Goal: Task Accomplishment & Management: Manage account settings

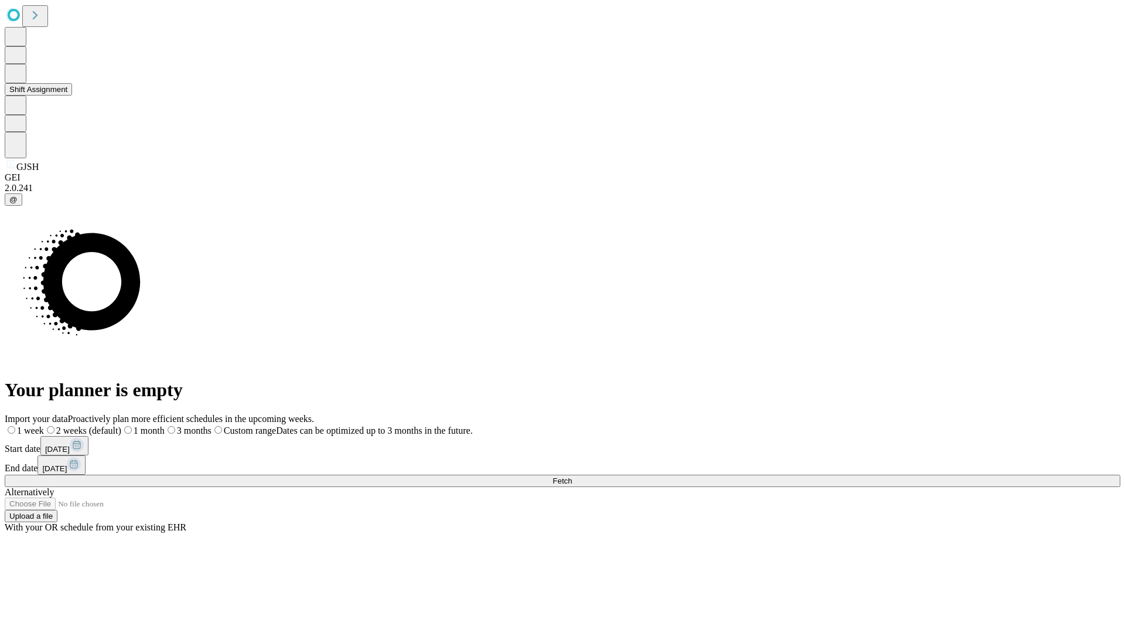
click at [72, 96] on button "Shift Assignment" at bounding box center [38, 89] width 67 height 12
